Goal: Task Accomplishment & Management: Use online tool/utility

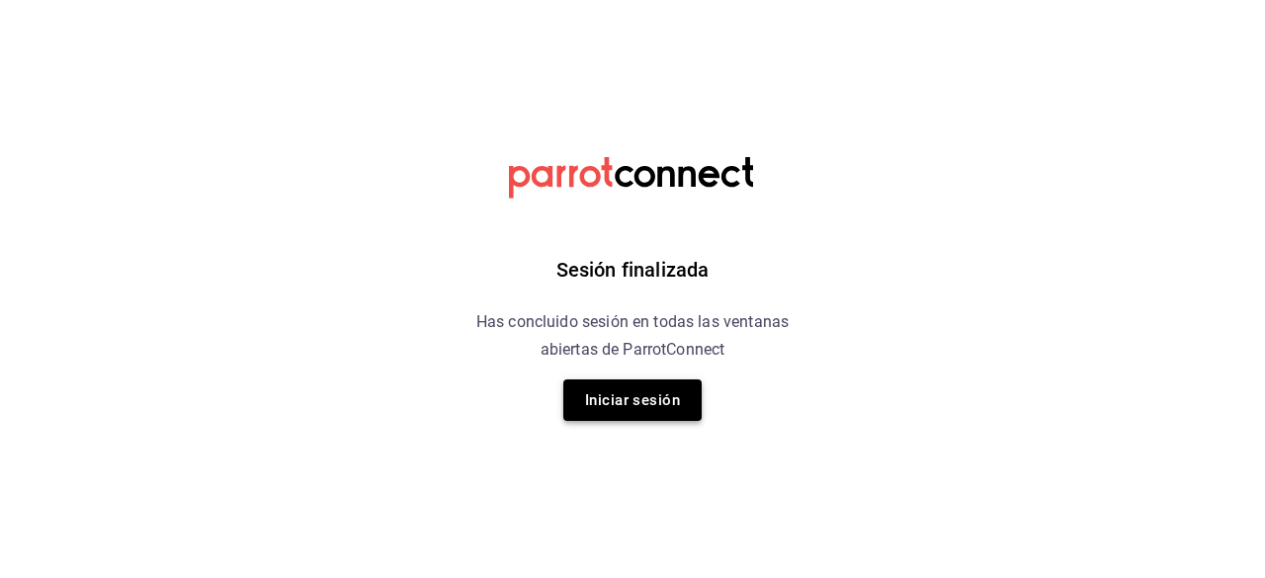
click at [648, 415] on button "Iniciar sesión" at bounding box center [632, 399] width 138 height 41
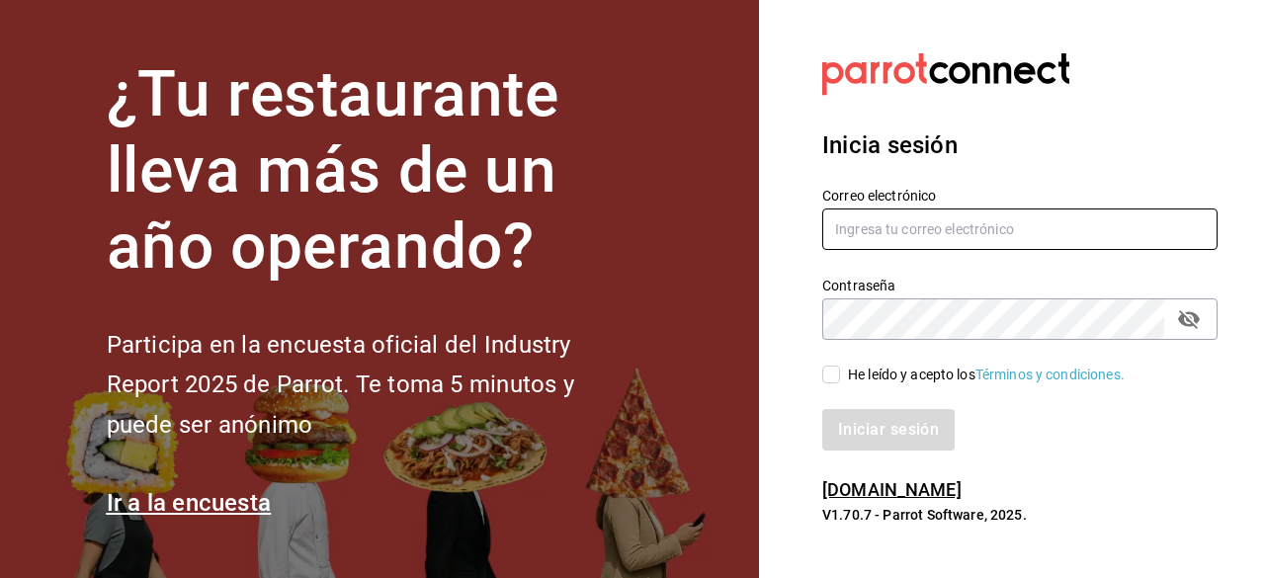
type input "[EMAIL_ADDRESS][DOMAIN_NAME]"
drag, startPoint x: 820, startPoint y: 380, endPoint x: 847, endPoint y: 376, distance: 27.0
click at [820, 380] on div "He leído y acepto los Términos y condiciones." at bounding box center [1007, 362] width 419 height 45
click at [832, 376] on input "He leído y acepto los Términos y condiciones." at bounding box center [831, 375] width 18 height 18
checkbox input "true"
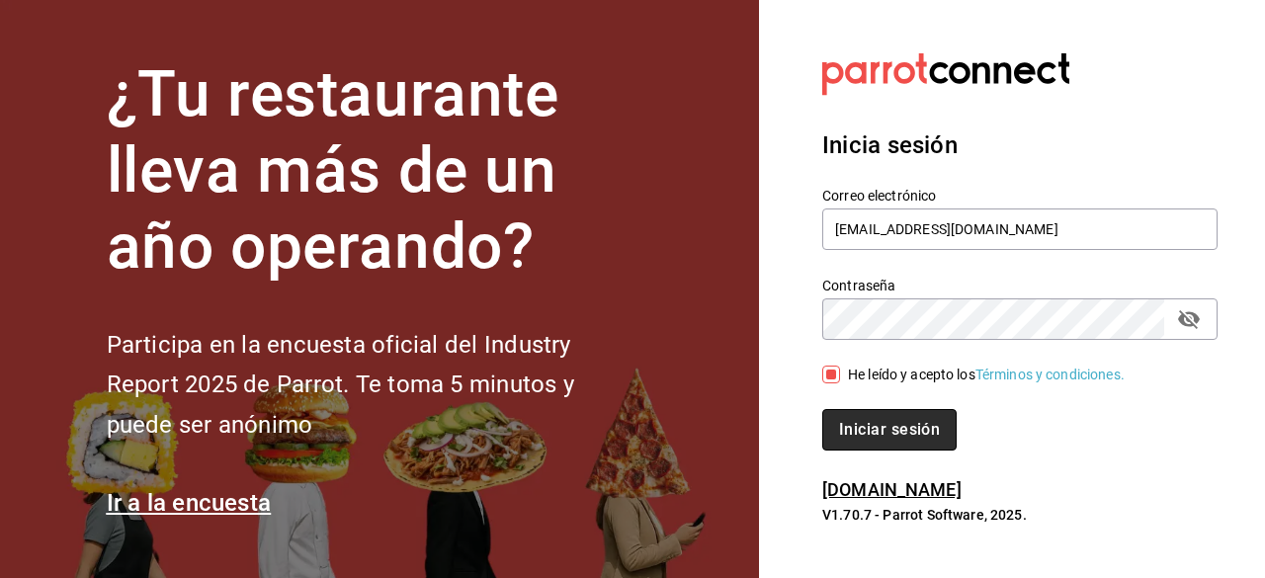
click at [875, 431] on button "Iniciar sesión" at bounding box center [889, 429] width 134 height 41
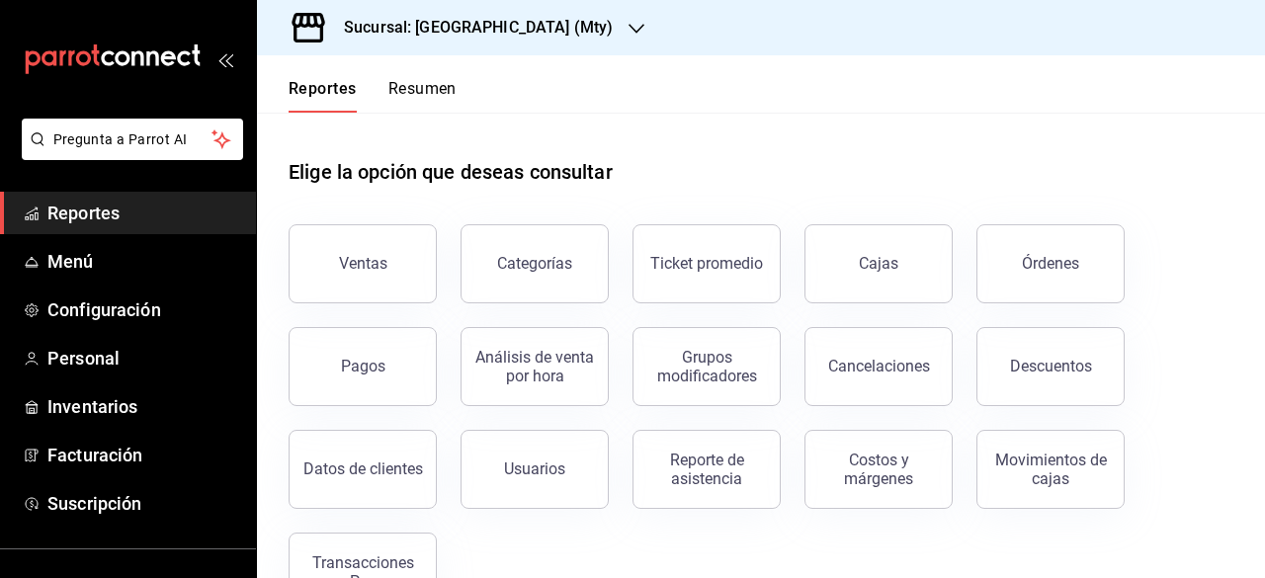
click at [628, 31] on icon "button" at bounding box center [636, 29] width 16 height 16
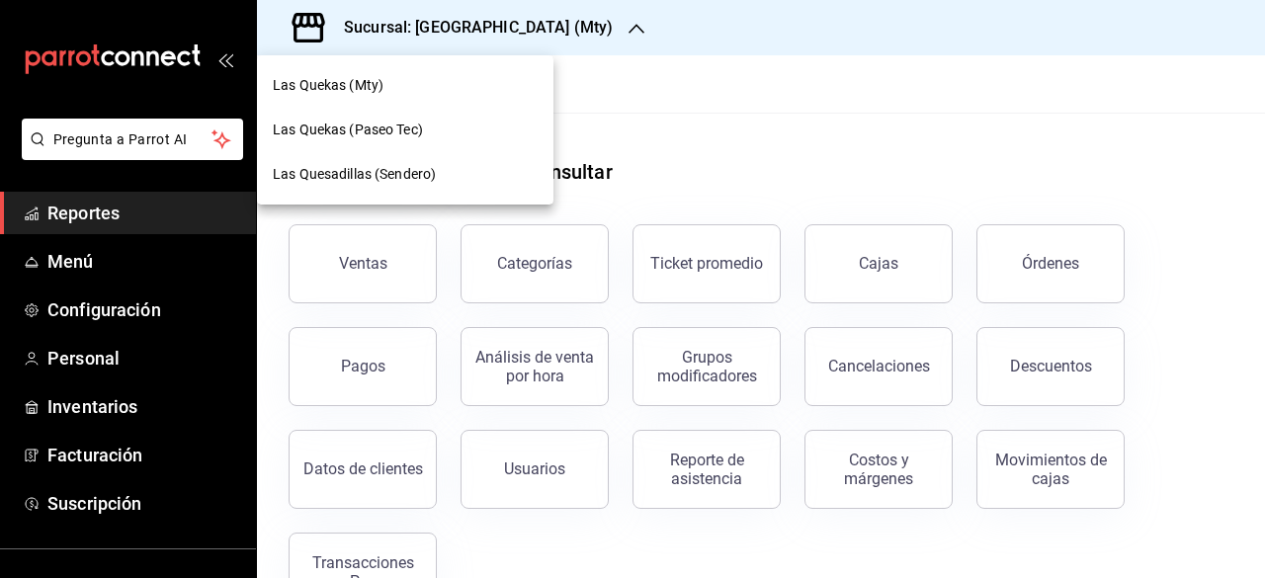
click at [341, 179] on span "Las Quesadillas (Sendero)" at bounding box center [354, 174] width 163 height 21
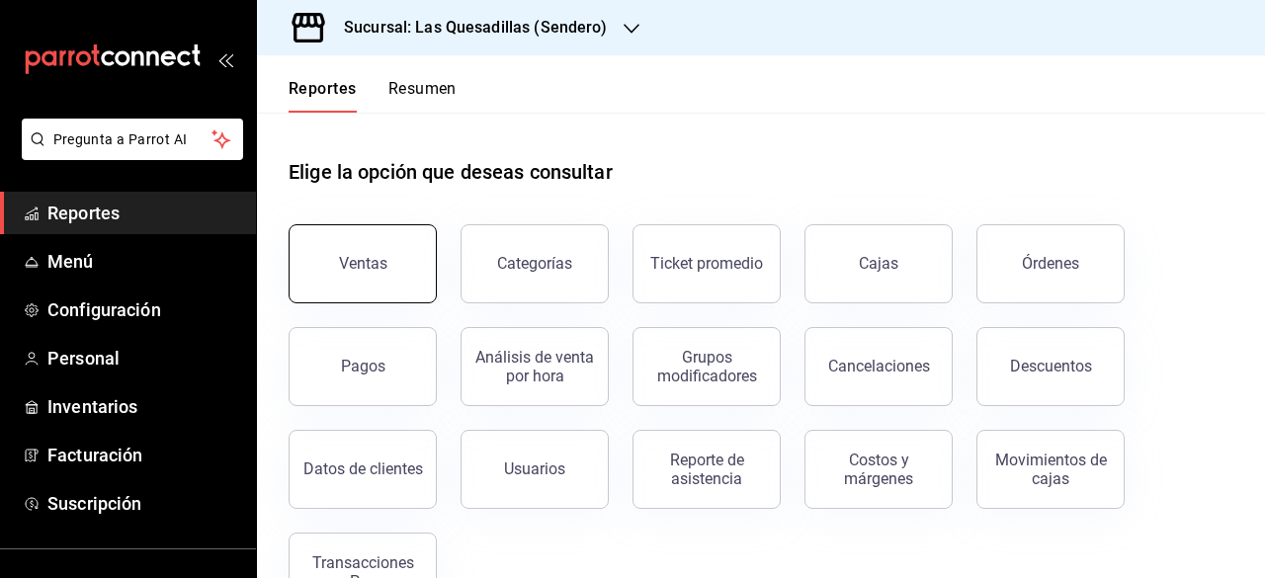
click at [385, 272] on button "Ventas" at bounding box center [362, 263] width 148 height 79
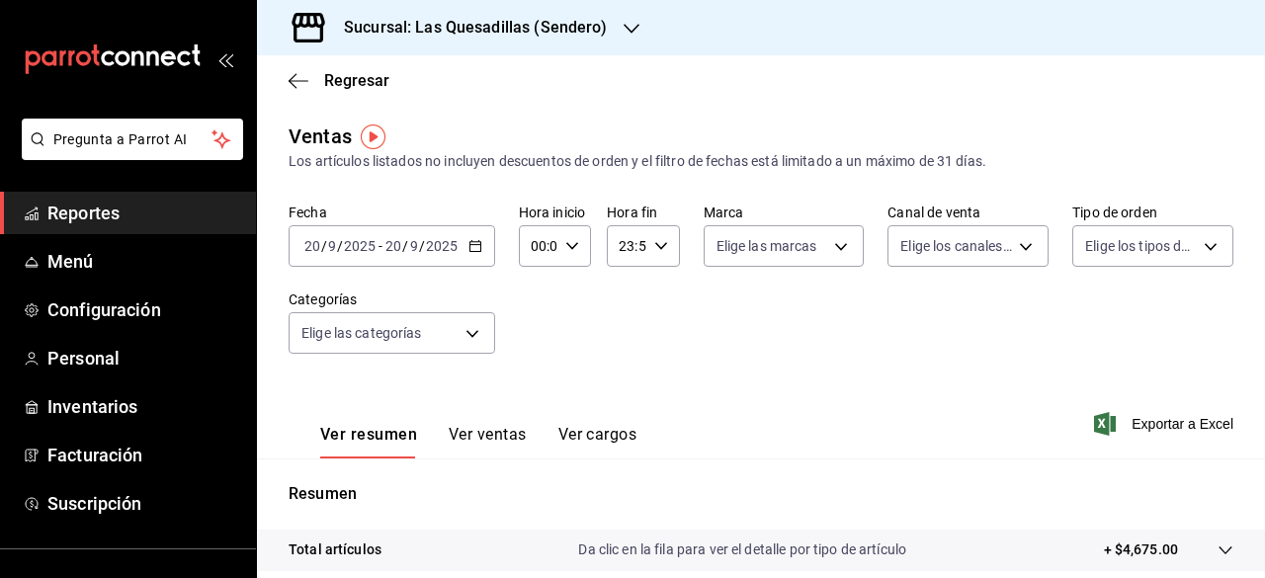
click at [473, 246] on icon "button" at bounding box center [475, 246] width 14 height 14
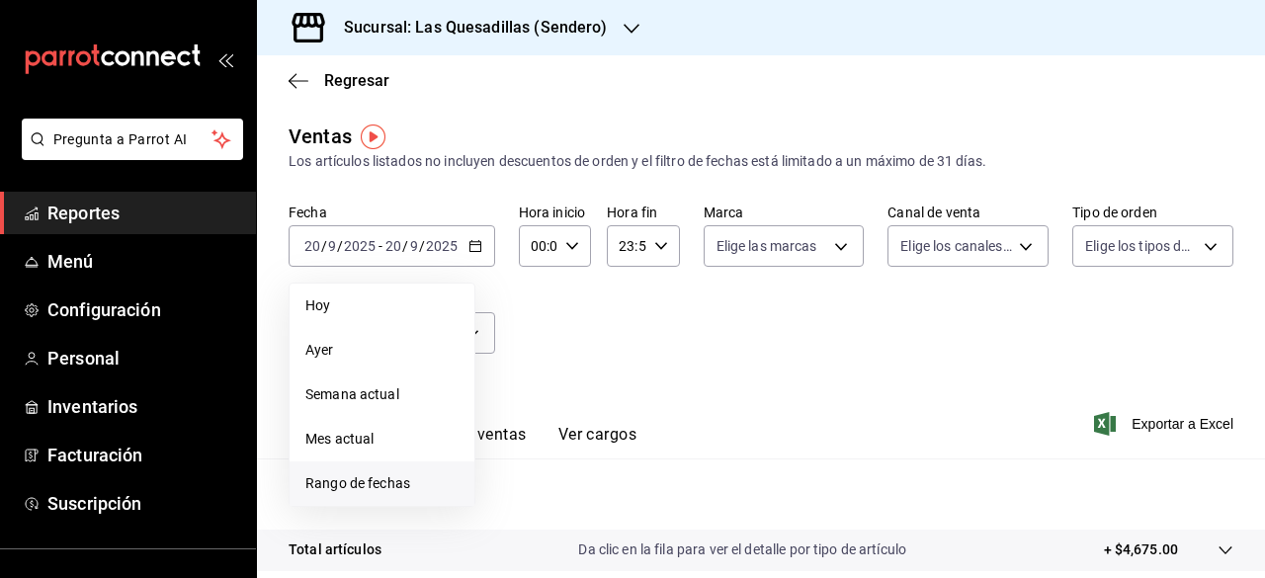
click at [378, 485] on span "Rango de fechas" at bounding box center [381, 483] width 153 height 21
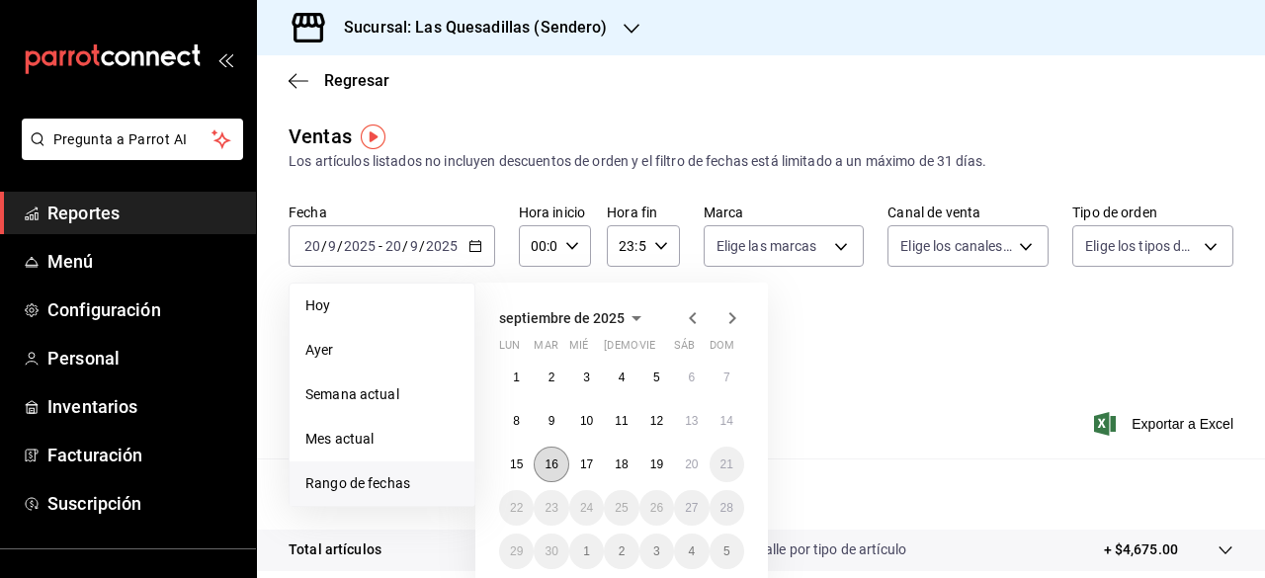
click at [554, 471] on button "16" at bounding box center [551, 465] width 35 height 36
click at [558, 474] on button "16" at bounding box center [551, 465] width 35 height 36
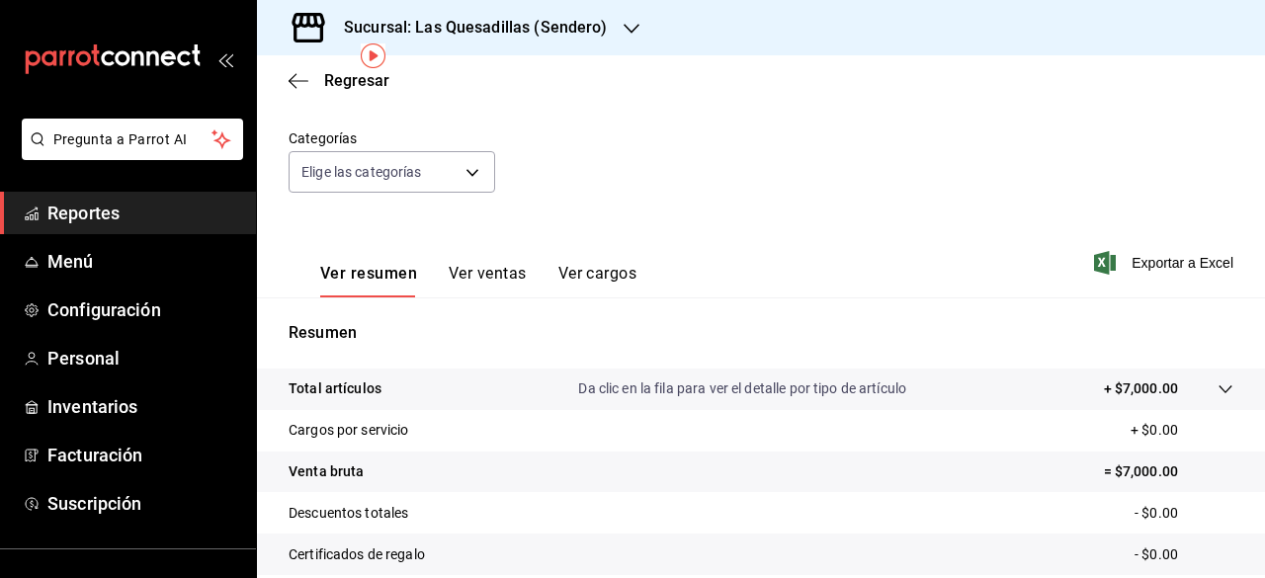
scroll to position [72, 0]
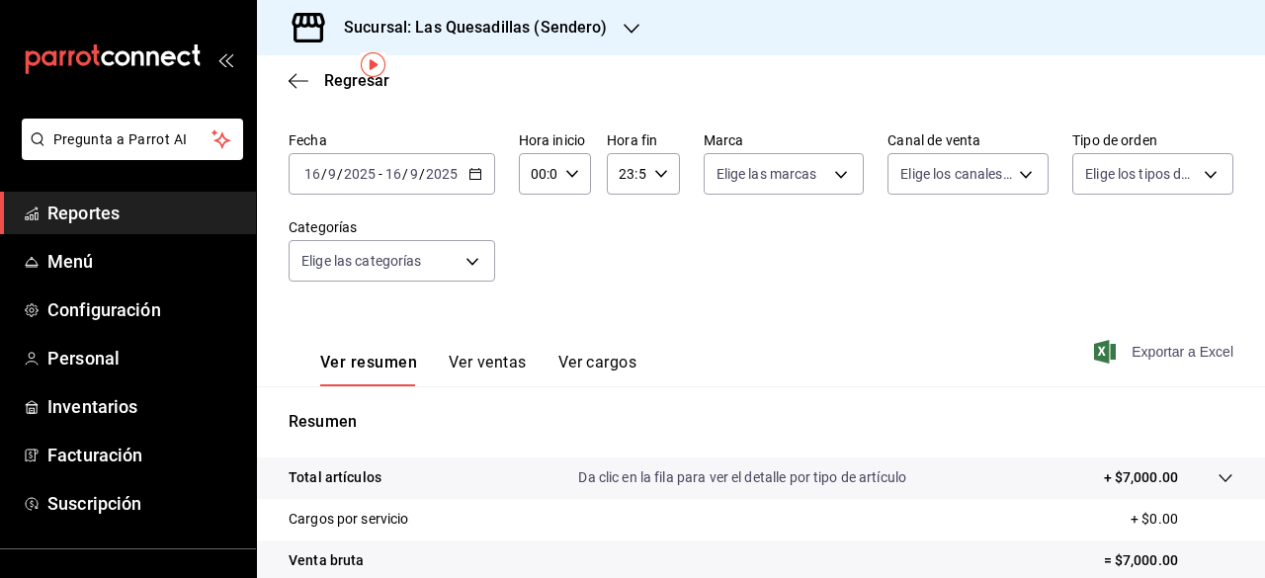
click at [1136, 349] on span "Exportar a Excel" at bounding box center [1165, 352] width 135 height 24
